Goal: Task Accomplishment & Management: Manage account settings

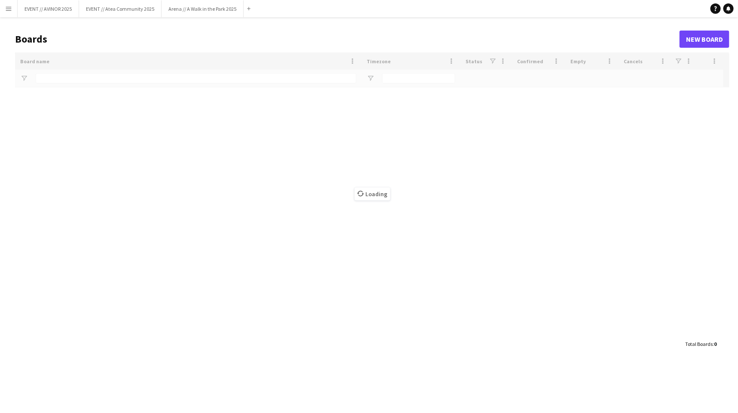
type input "****"
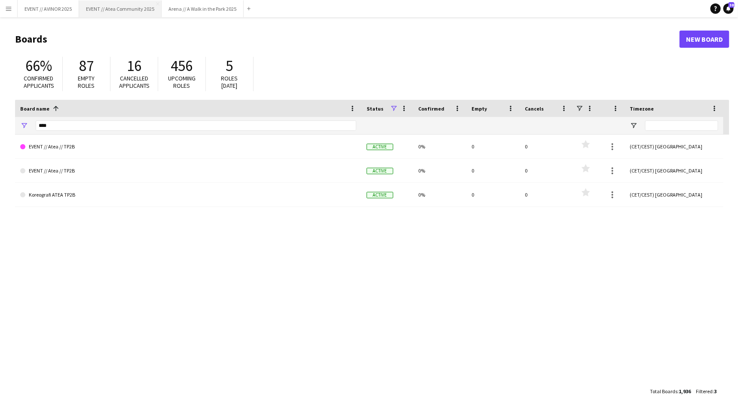
click at [141, 13] on button "EVENT // Atea Community 2025 Close" at bounding box center [120, 8] width 83 height 17
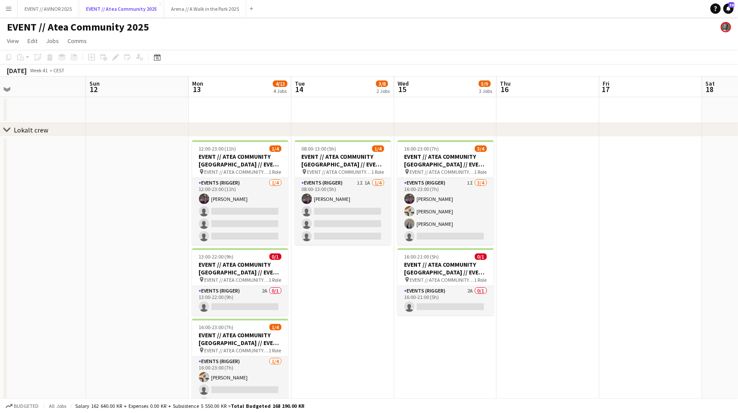
scroll to position [0, 384]
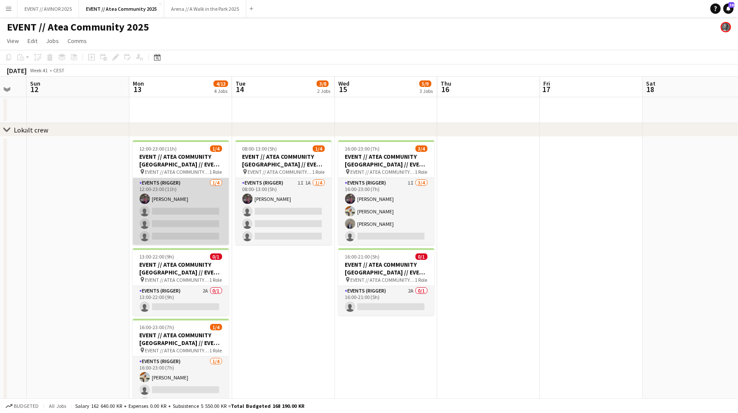
click at [194, 214] on app-card-role "Events (Rigger) [DATE] 12:00-23:00 (11h) [PERSON_NAME] single-neutral-actions s…" at bounding box center [181, 211] width 96 height 67
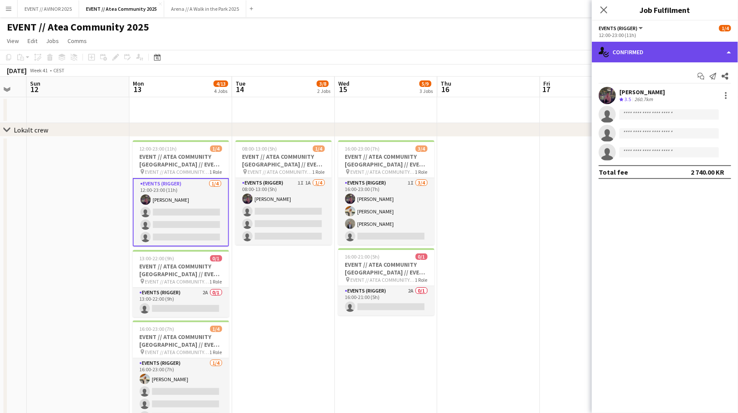
click at [698, 50] on div "single-neutral-actions-check-2 Confirmed" at bounding box center [665, 52] width 146 height 21
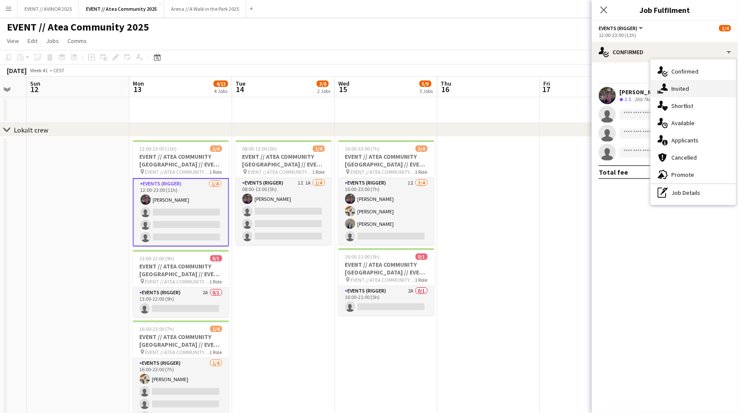
click at [697, 89] on div "single-neutral-actions-share-1 Invited" at bounding box center [693, 88] width 85 height 17
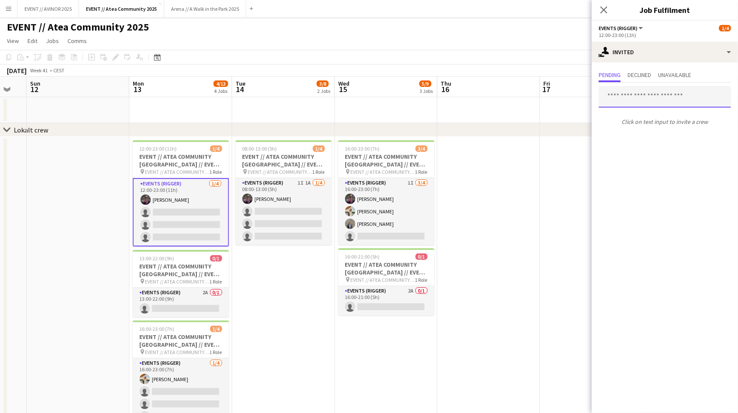
click at [627, 101] on input "text" at bounding box center [665, 97] width 132 height 22
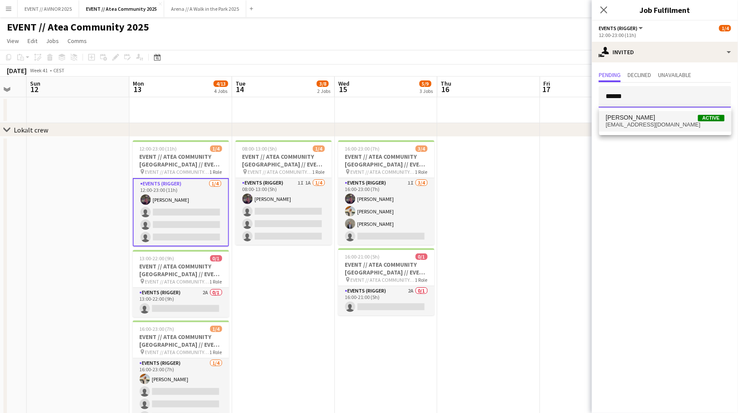
type input "******"
click at [629, 120] on span "[PERSON_NAME]" at bounding box center [630, 117] width 49 height 7
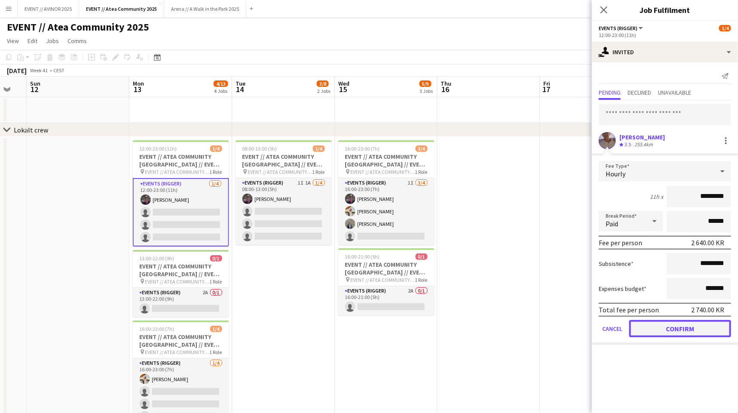
click at [692, 326] on button "Confirm" at bounding box center [681, 328] width 102 height 17
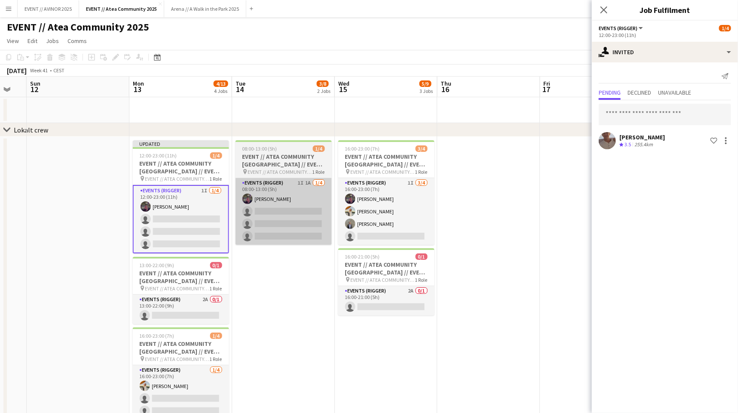
click at [311, 241] on app-card-role "Events (Rigger) 1I 1A [DATE] 08:00-13:00 (5h) [PERSON_NAME] single-neutral-acti…" at bounding box center [284, 211] width 96 height 67
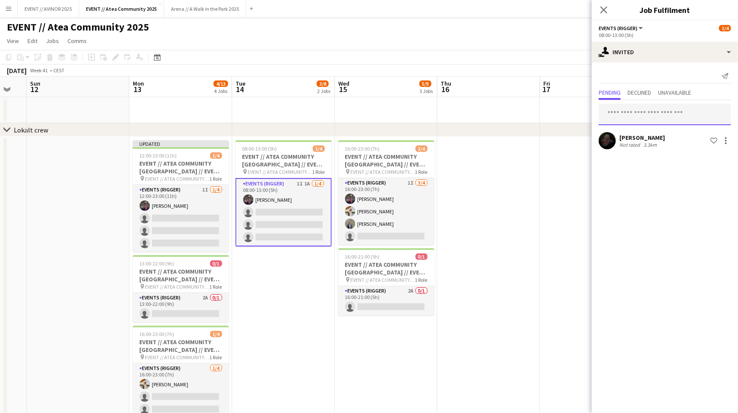
click at [617, 117] on input "text" at bounding box center [665, 115] width 132 height 22
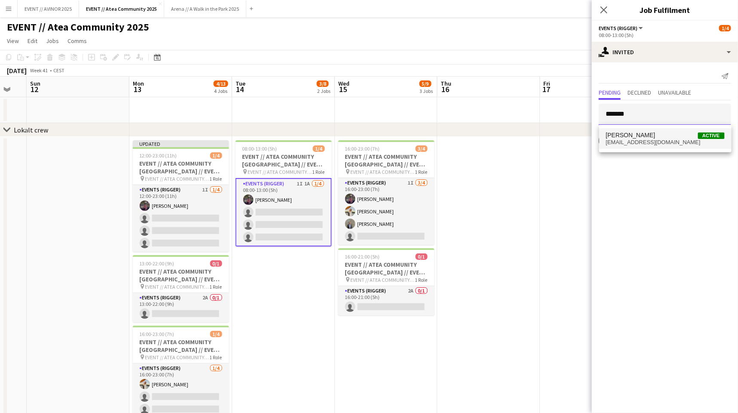
type input "*******"
click at [621, 141] on span "[EMAIL_ADDRESS][DOMAIN_NAME]" at bounding box center [665, 142] width 119 height 7
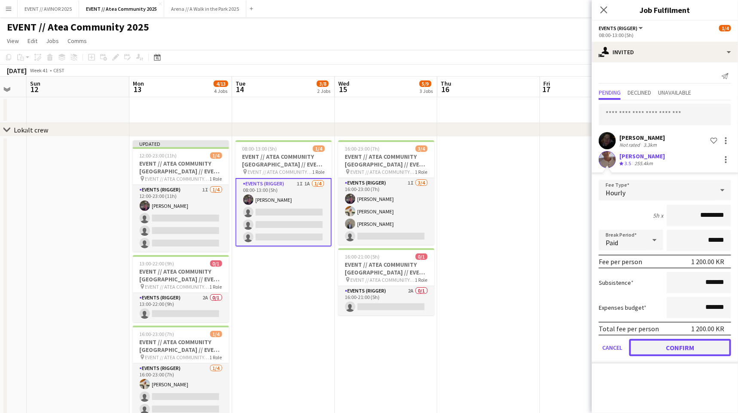
click at [670, 339] on button "Confirm" at bounding box center [681, 347] width 102 height 17
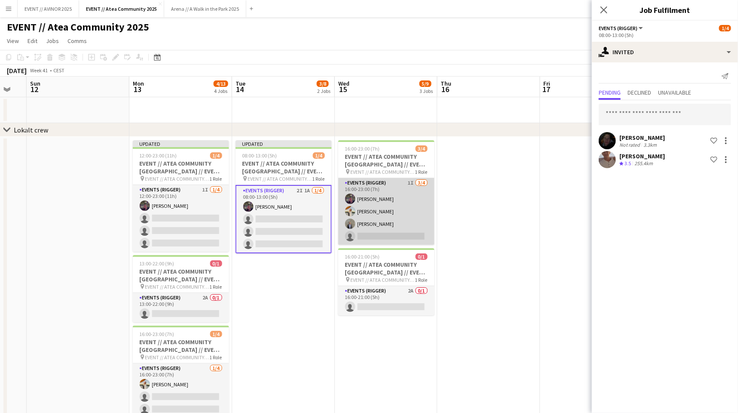
click at [403, 212] on app-card-role "Events (Rigger) 1I [DATE] 16:00-23:00 (7h) [PERSON_NAME] [PERSON_NAME] [PERSON_…" at bounding box center [386, 211] width 96 height 67
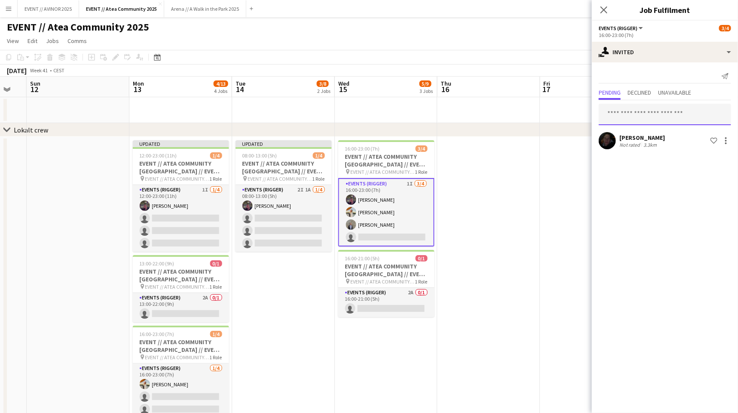
click at [659, 118] on input "text" at bounding box center [665, 115] width 132 height 22
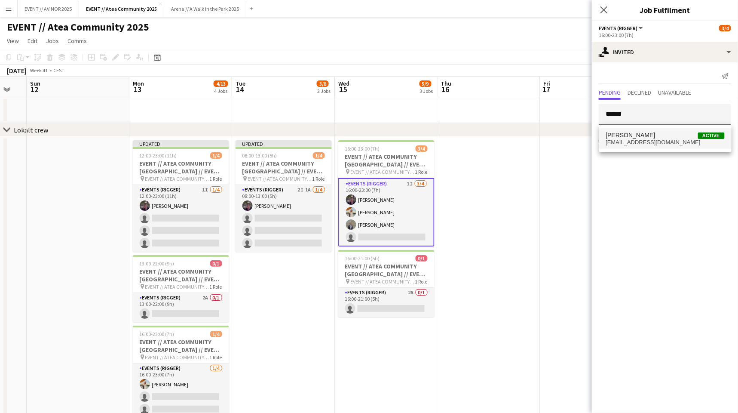
type input "******"
click at [649, 135] on span "[PERSON_NAME]" at bounding box center [630, 135] width 49 height 7
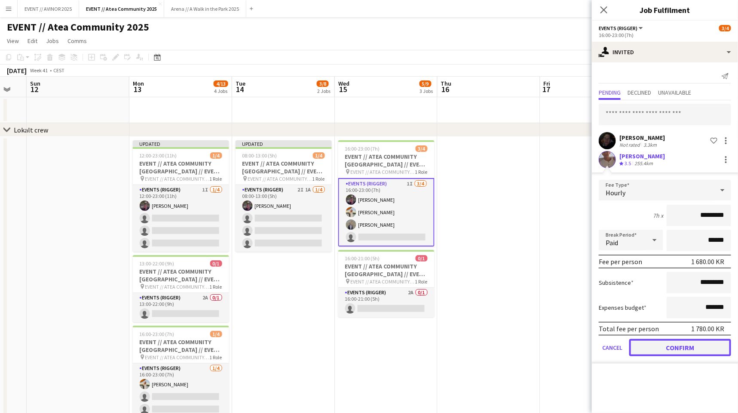
click at [665, 345] on button "Confirm" at bounding box center [681, 347] width 102 height 17
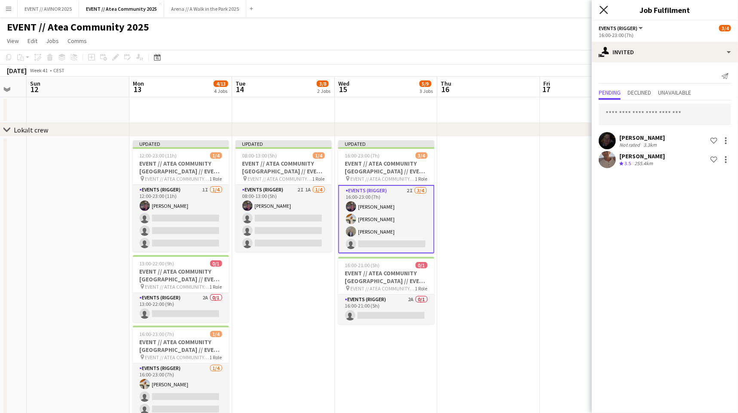
click at [607, 12] on icon at bounding box center [604, 10] width 8 height 8
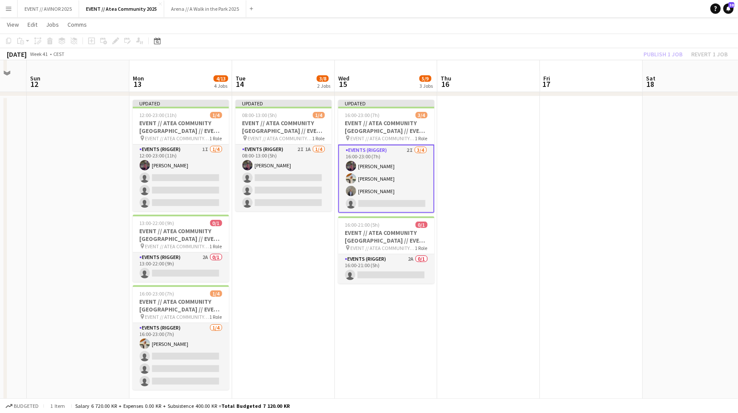
scroll to position [51, 0]
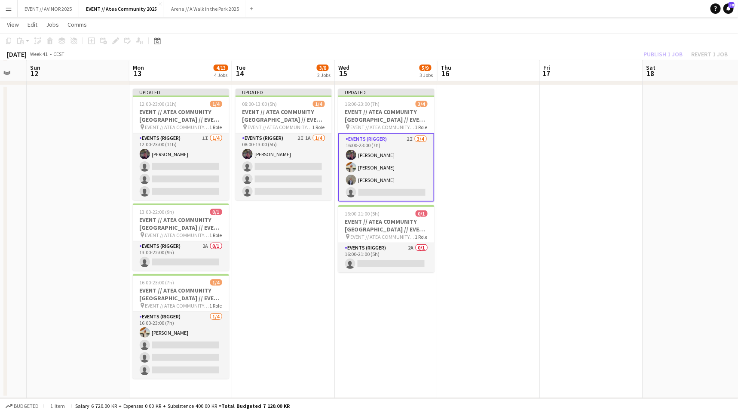
click at [655, 55] on div "Publish 1 job Revert 1 job" at bounding box center [685, 54] width 105 height 11
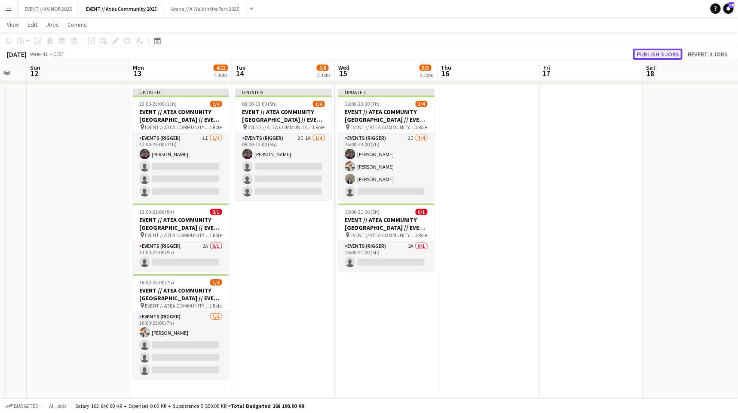
click at [652, 54] on button "Publish 3 jobs" at bounding box center [657, 54] width 49 height 11
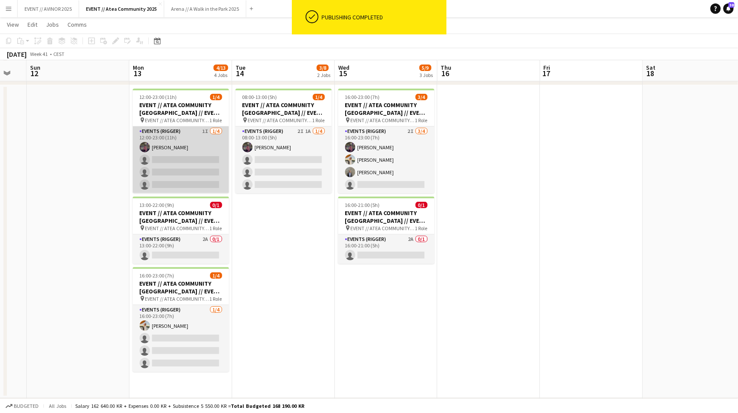
click at [182, 171] on app-card-role "Events (Rigger) 1I [DATE] 12:00-23:00 (11h) [PERSON_NAME] single-neutral-action…" at bounding box center [181, 159] width 96 height 67
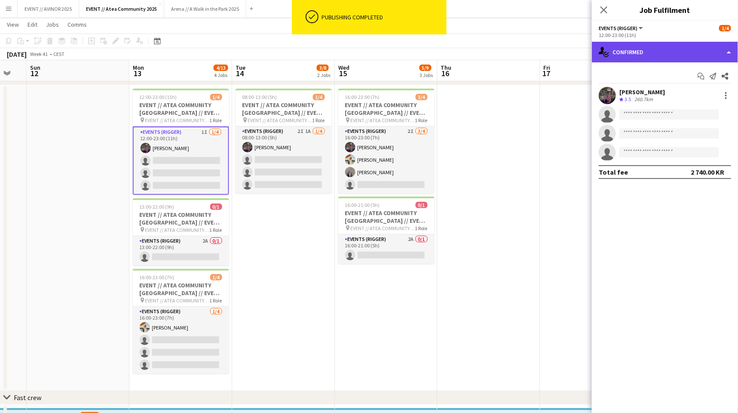
click at [653, 44] on div "single-neutral-actions-check-2 Confirmed" at bounding box center [665, 52] width 146 height 21
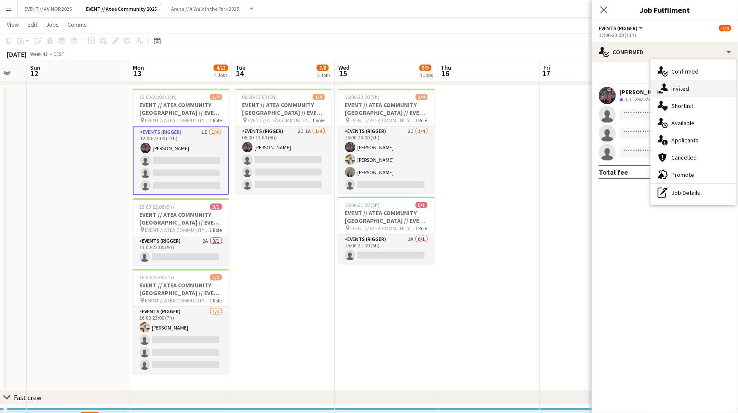
click at [667, 89] on icon at bounding box center [664, 86] width 7 height 7
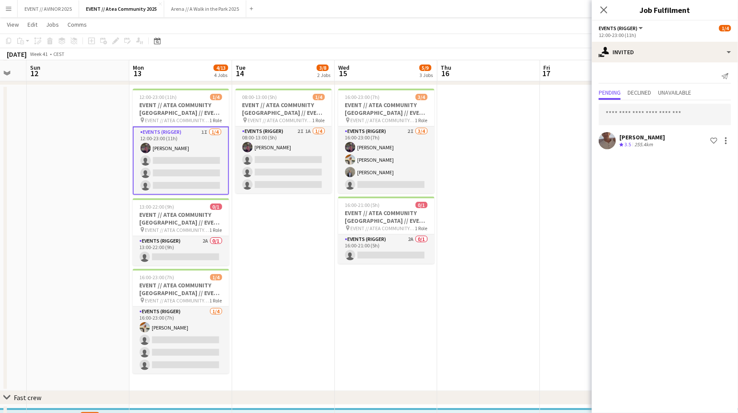
click at [609, 4] on div "Close pop-in" at bounding box center [604, 10] width 24 height 20
click at [606, 6] on icon "Close pop-in" at bounding box center [604, 10] width 8 height 8
